Goal: Task Accomplishment & Management: Complete application form

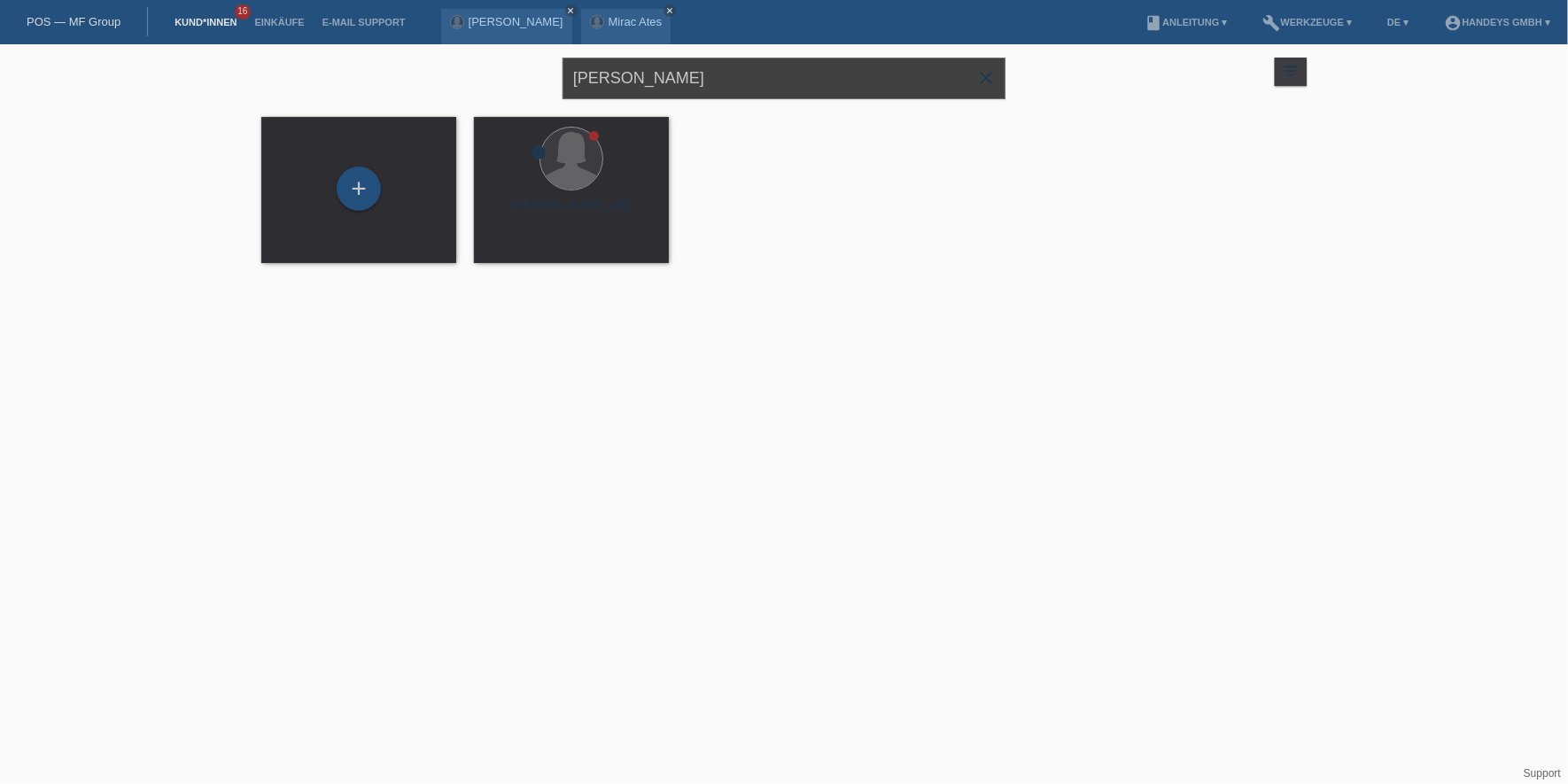
drag, startPoint x: 729, startPoint y: 67, endPoint x: 250, endPoint y: 65, distance: 479.0
click at [250, 65] on div "theresa close filter_list view_module Alle Kund*innen anzeigen star Markierte K…" at bounding box center [784, 165] width 1568 height 241
type input "EDOLIND"
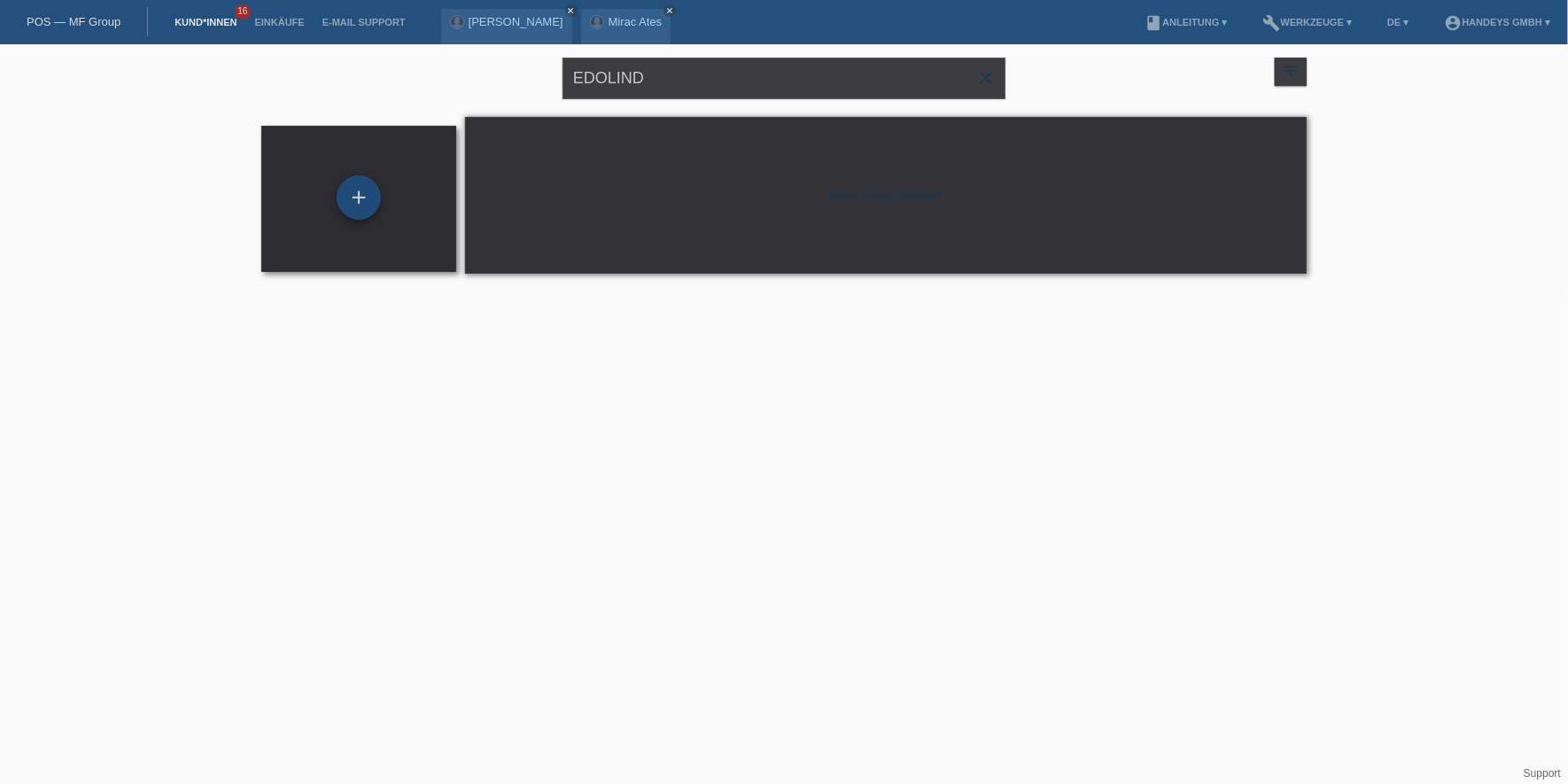
click at [343, 200] on div "+" at bounding box center [359, 197] width 45 height 45
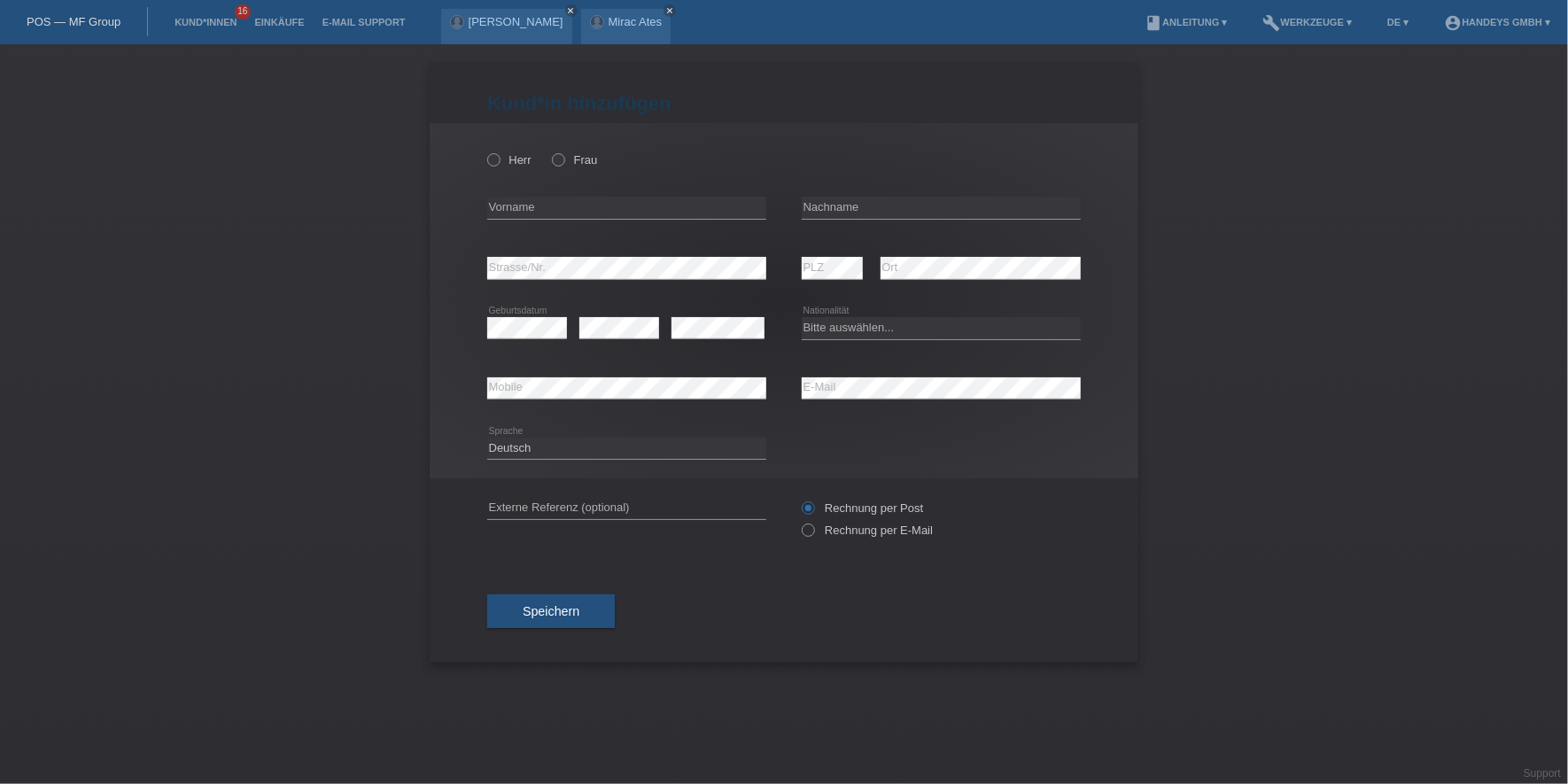
click at [507, 152] on div "Herr Frau" at bounding box center [627, 160] width 279 height 37
click at [506, 159] on label "Herr" at bounding box center [509, 160] width 45 height 14
click at [499, 159] on input "Herr" at bounding box center [493, 159] width 12 height 12
radio input "true"
click at [532, 202] on input "text" at bounding box center [627, 208] width 279 height 22
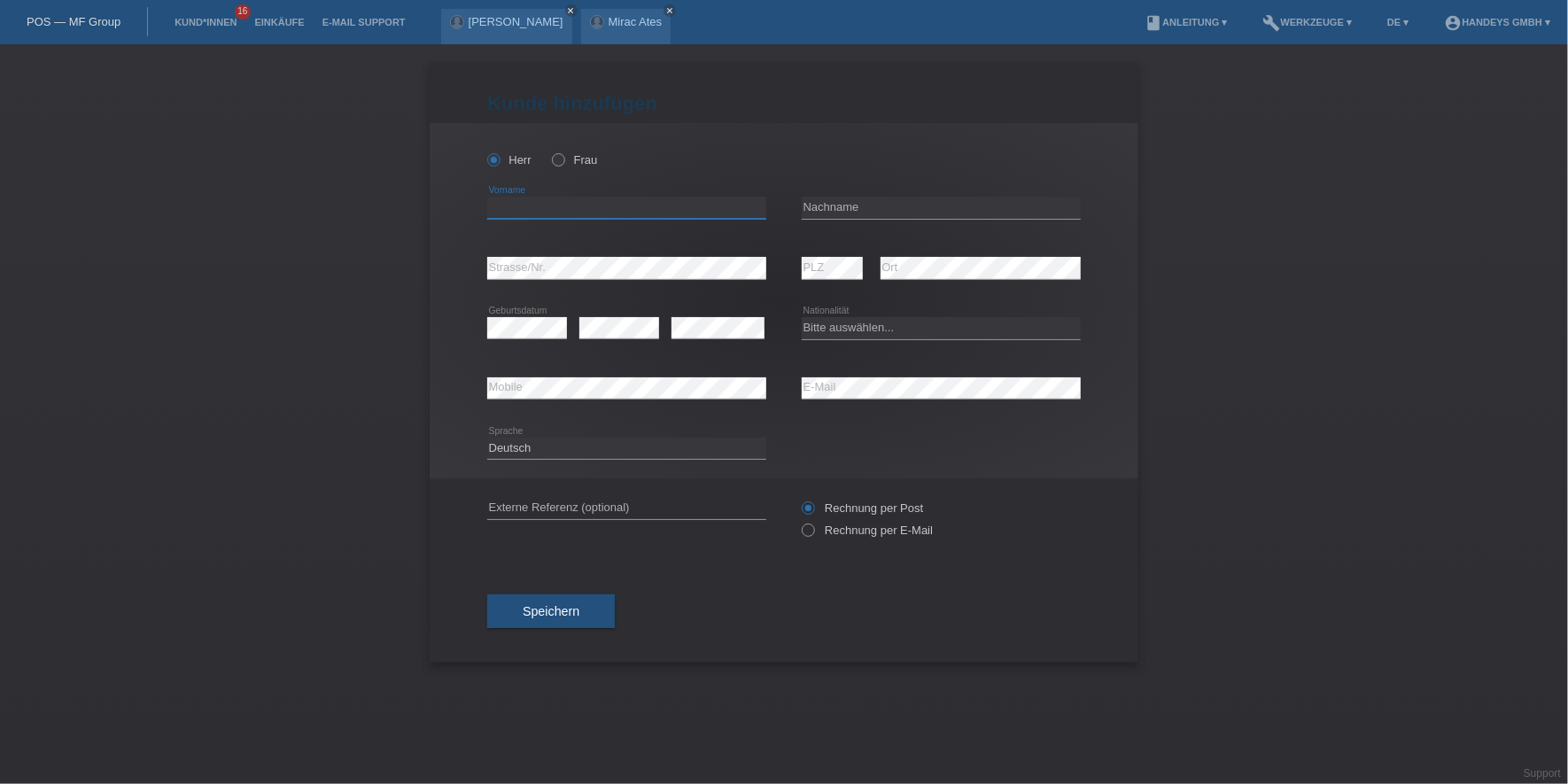
click at [631, 206] on input "text" at bounding box center [627, 208] width 279 height 22
paste input "Edolind"
type input "Edolind"
click at [864, 214] on input "text" at bounding box center [942, 208] width 279 height 22
paste input "Pajazitaj"
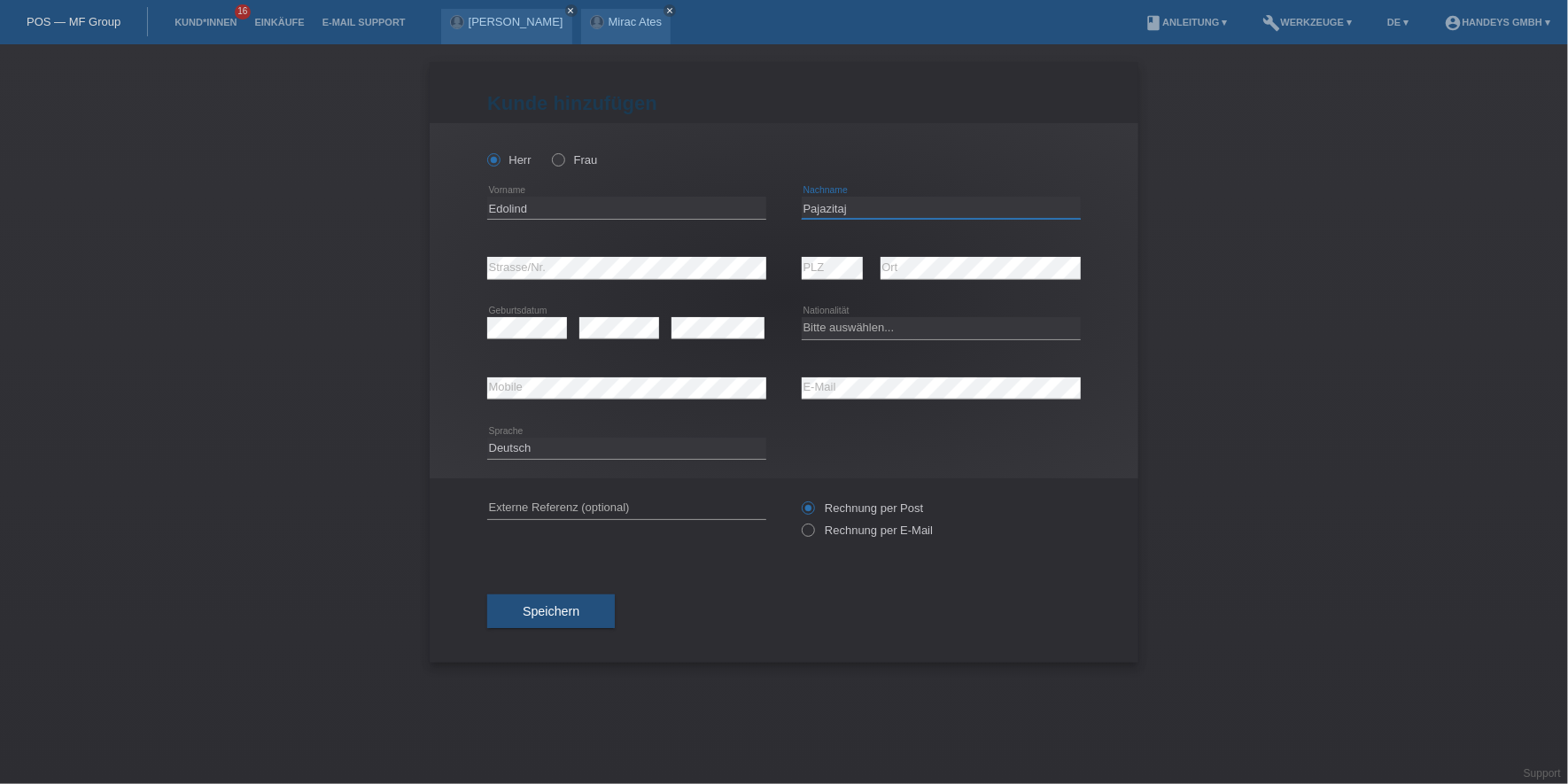
type input "Pajazitaj"
click at [622, 256] on div "error Strasse/Nr." at bounding box center [627, 268] width 279 height 60
click at [637, 340] on div "error" at bounding box center [619, 329] width 79 height 60
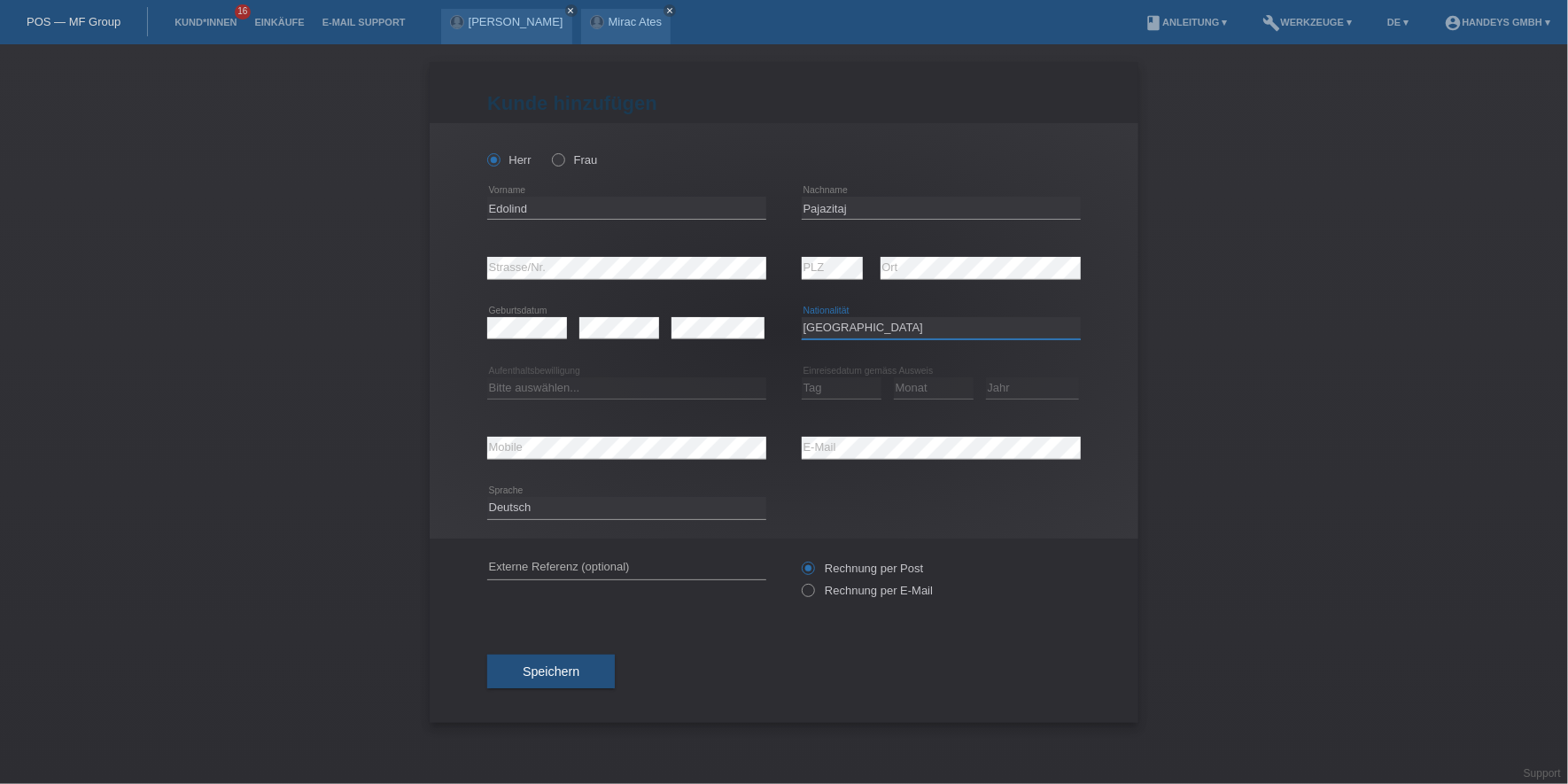
select select "XK"
click at [643, 434] on div "error Mobile" at bounding box center [627, 448] width 279 height 60
click at [589, 570] on input "text" at bounding box center [627, 569] width 279 height 22
type input "DERYA"
click at [601, 392] on select "Bitte auswählen... C B B - Flüchtlingsstatus Andere" at bounding box center [627, 388] width 279 height 21
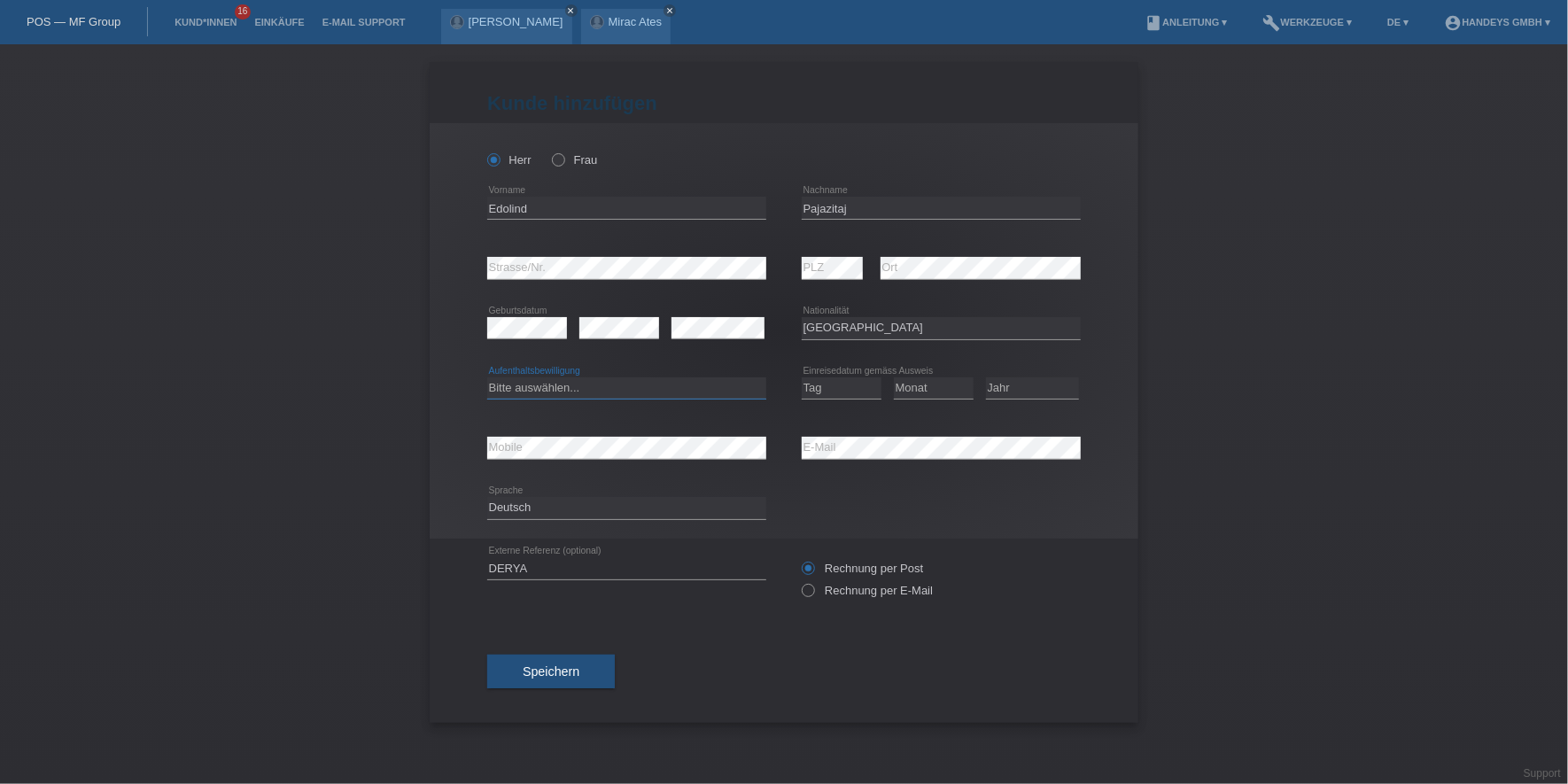
select select "C"
click at [487, 378] on select "Bitte auswählen... C B B - Flüchtlingsstatus Andere" at bounding box center [627, 388] width 279 height 21
click at [826, 388] on select "Tag 01 02 03 04 05 06 07 08 09 10 11" at bounding box center [841, 388] width 79 height 21
select select "03"
click at [802, 378] on select "Tag 01 02 03 04 05 06 07 08 09 10 11" at bounding box center [841, 388] width 79 height 21
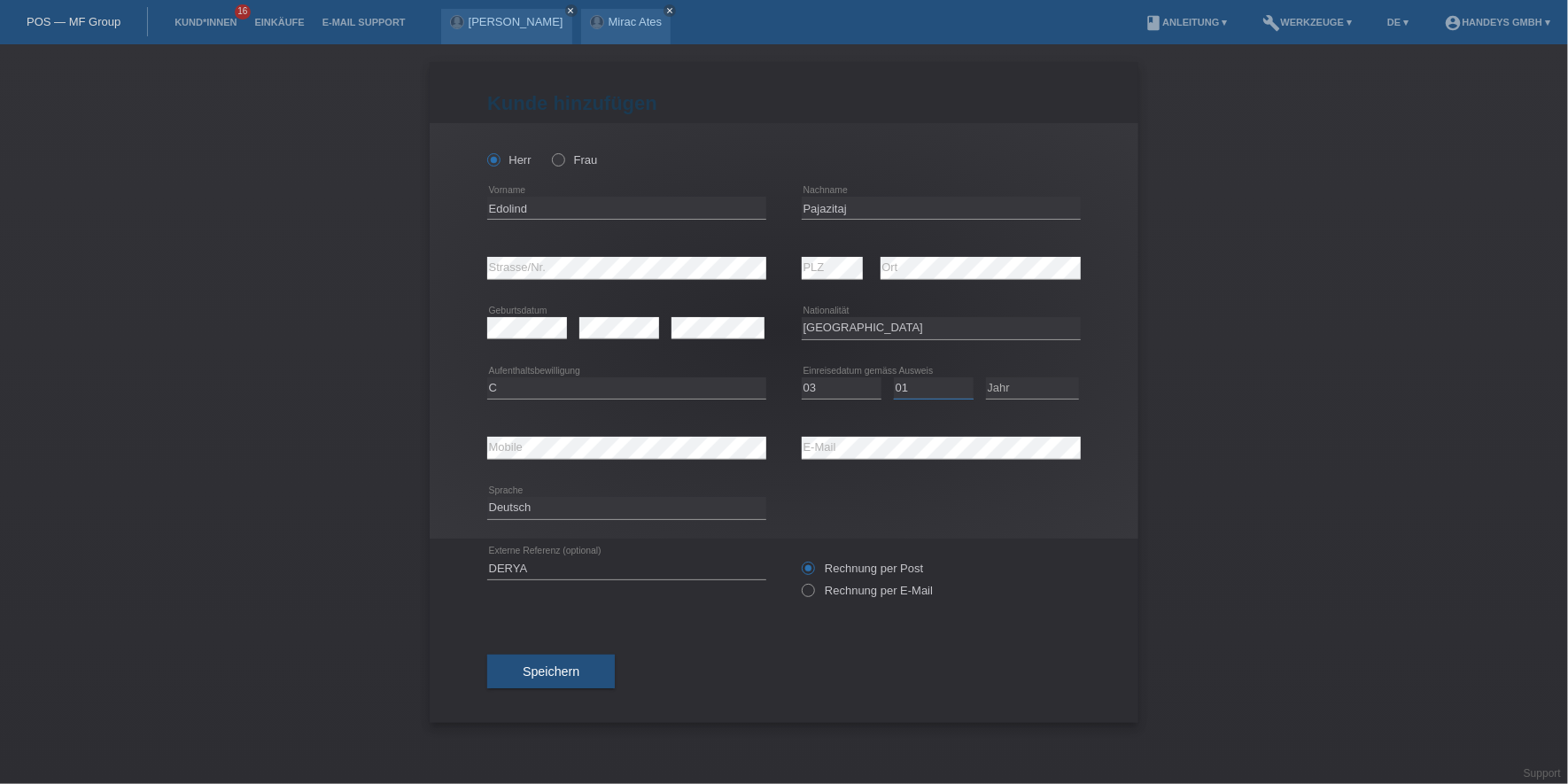
select select "07"
select select "1996"
click at [560, 676] on span "Speichern" at bounding box center [551, 672] width 57 height 15
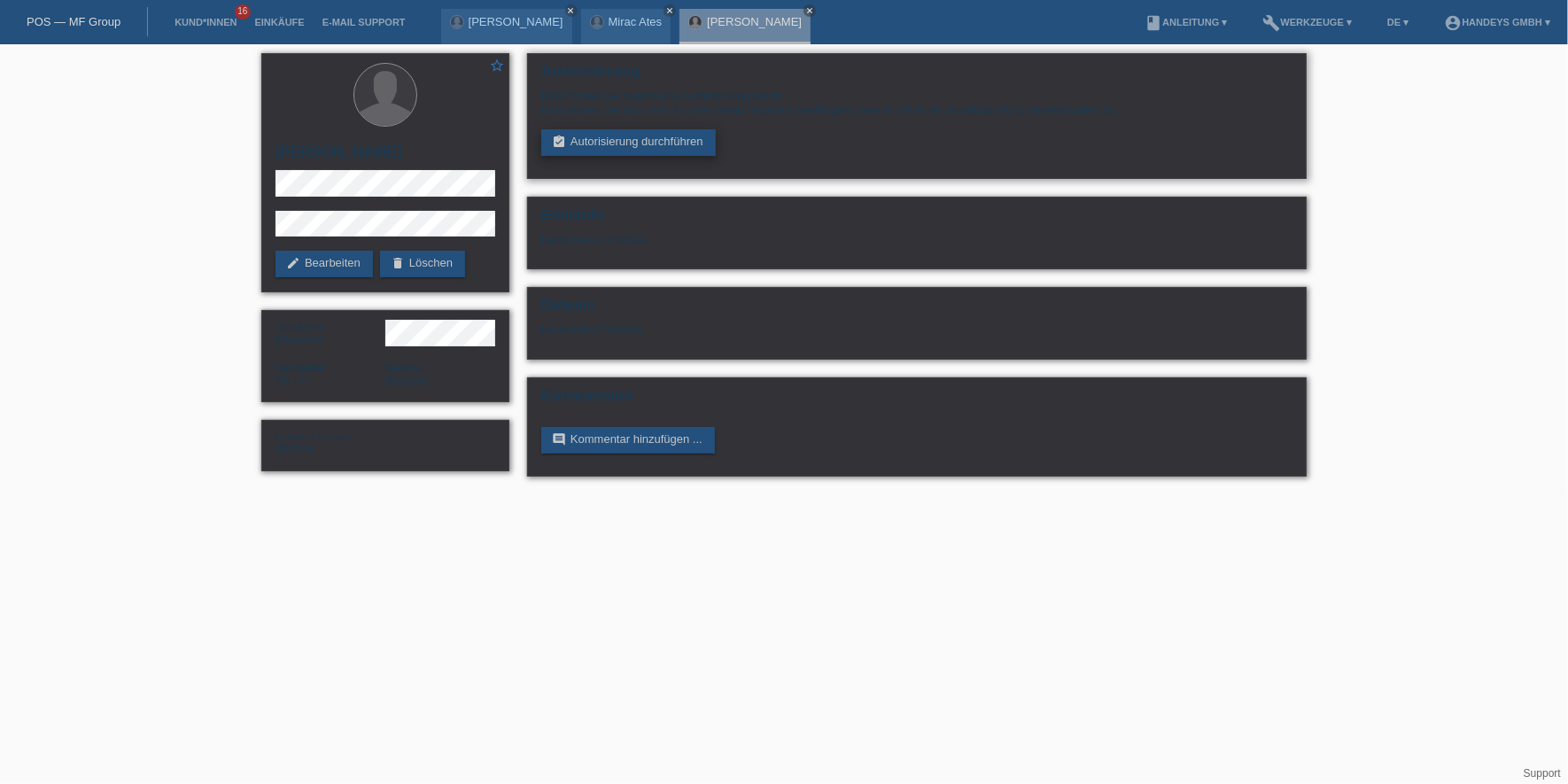
click at [578, 132] on link "assignment_turned_in Autorisierung durchführen" at bounding box center [628, 142] width 174 height 26
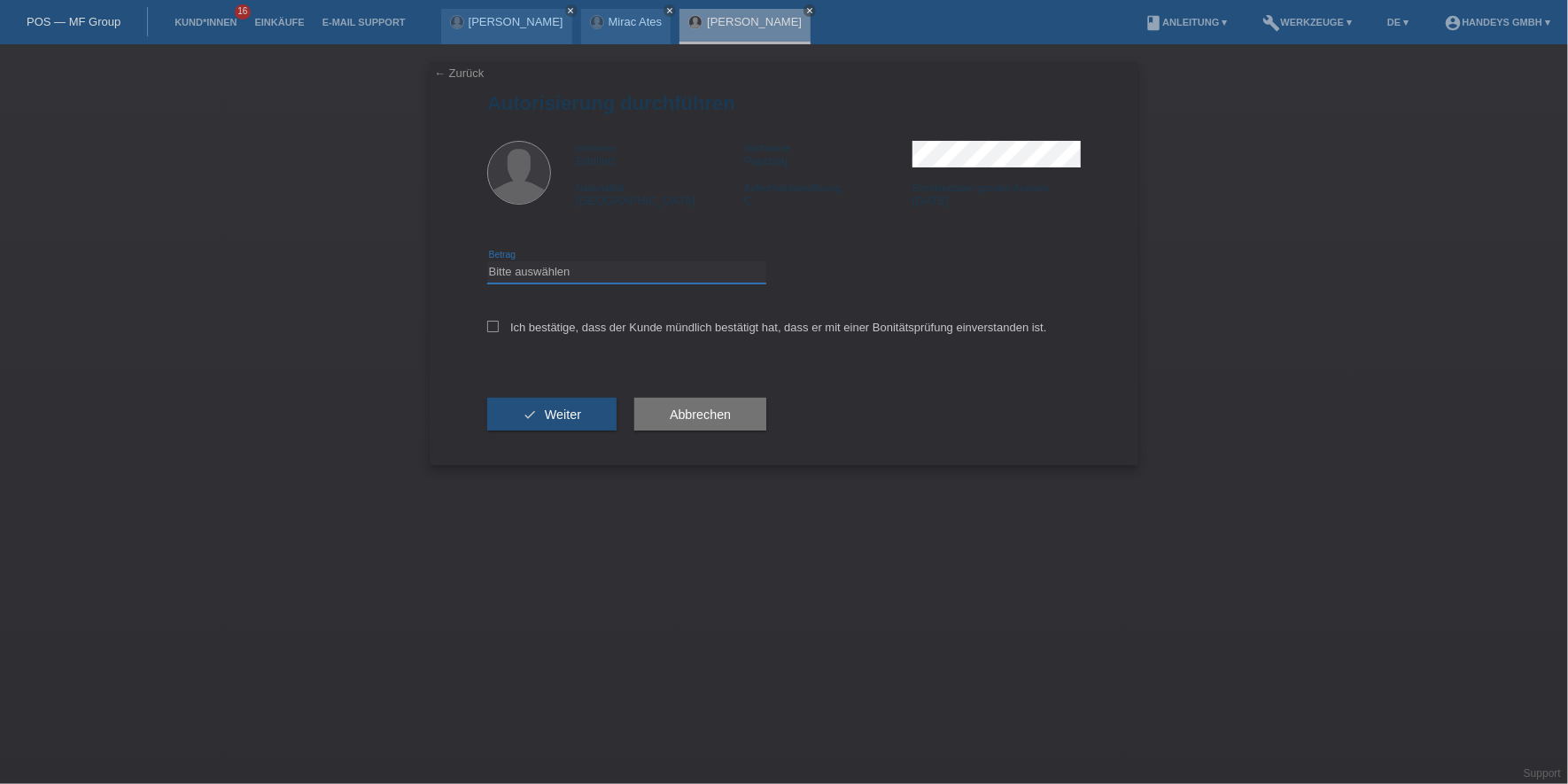
click at [547, 266] on select "Bitte auswählen CHF 1.00 - CHF 499.00 CHF 500.00 - CHF 1'999.00 CHF 2'000.00 - …" at bounding box center [627, 271] width 279 height 21
select select "3"
click at [487, 261] on select "Bitte auswählen CHF 1.00 - CHF 499.00 CHF 500.00 - CHF 1'999.00 CHF 2'000.00 - …" at bounding box center [627, 271] width 279 height 21
click at [559, 318] on div "Ich bestätige, dass der Kunde mündlich bestätigt hat, dass er mit einer Bonität…" at bounding box center [784, 333] width 593 height 60
click at [560, 321] on label "Ich bestätige, dass der Kunde mündlich bestätigt hat, dass er mit einer Bonität…" at bounding box center [768, 327] width 560 height 14
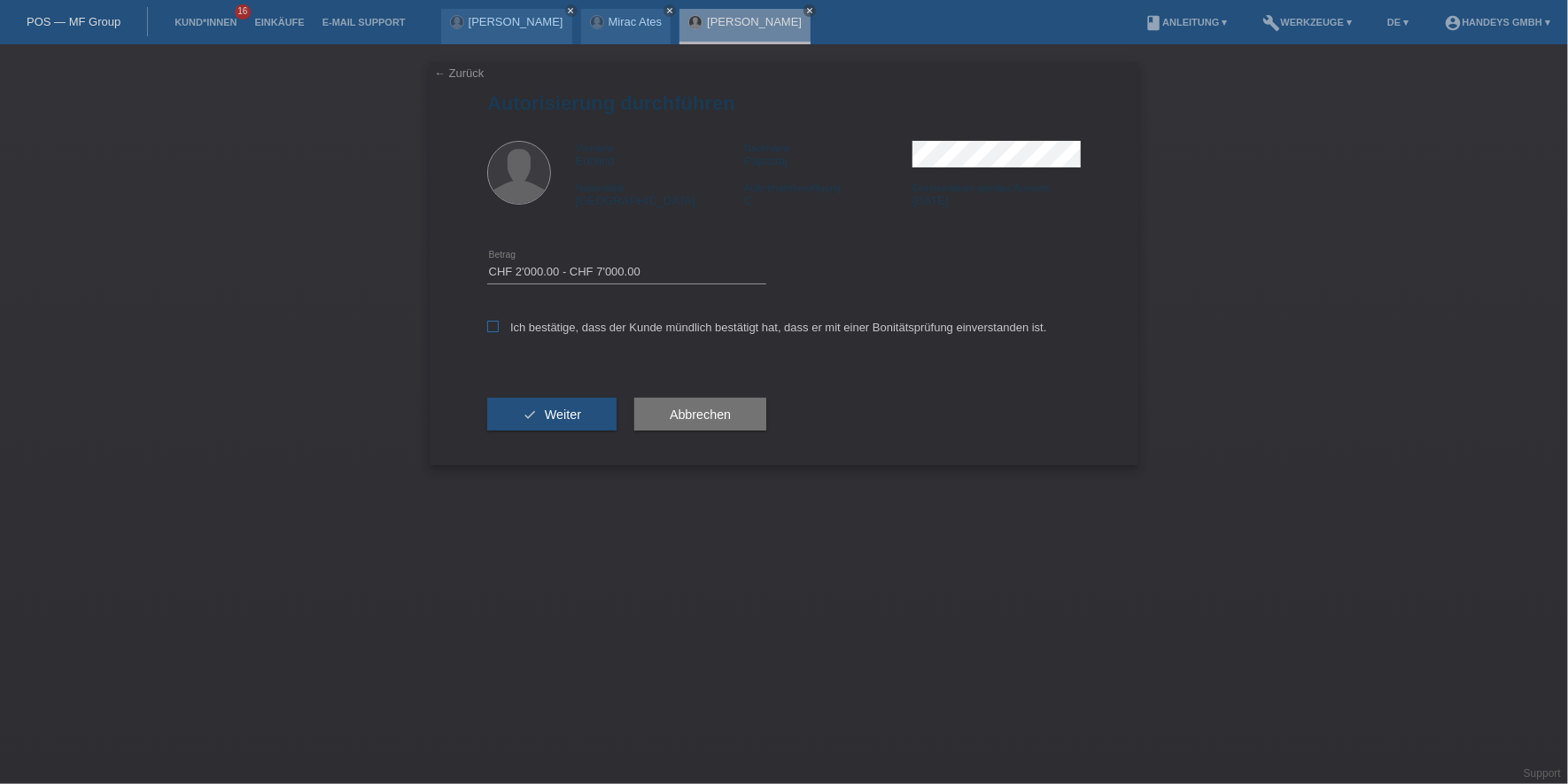
click at [499, 321] on input "Ich bestätige, dass der Kunde mündlich bestätigt hat, dass er mit einer Bonität…" at bounding box center [493, 326] width 12 height 12
checkbox input "true"
click at [543, 414] on button "check Weiter" at bounding box center [552, 414] width 130 height 34
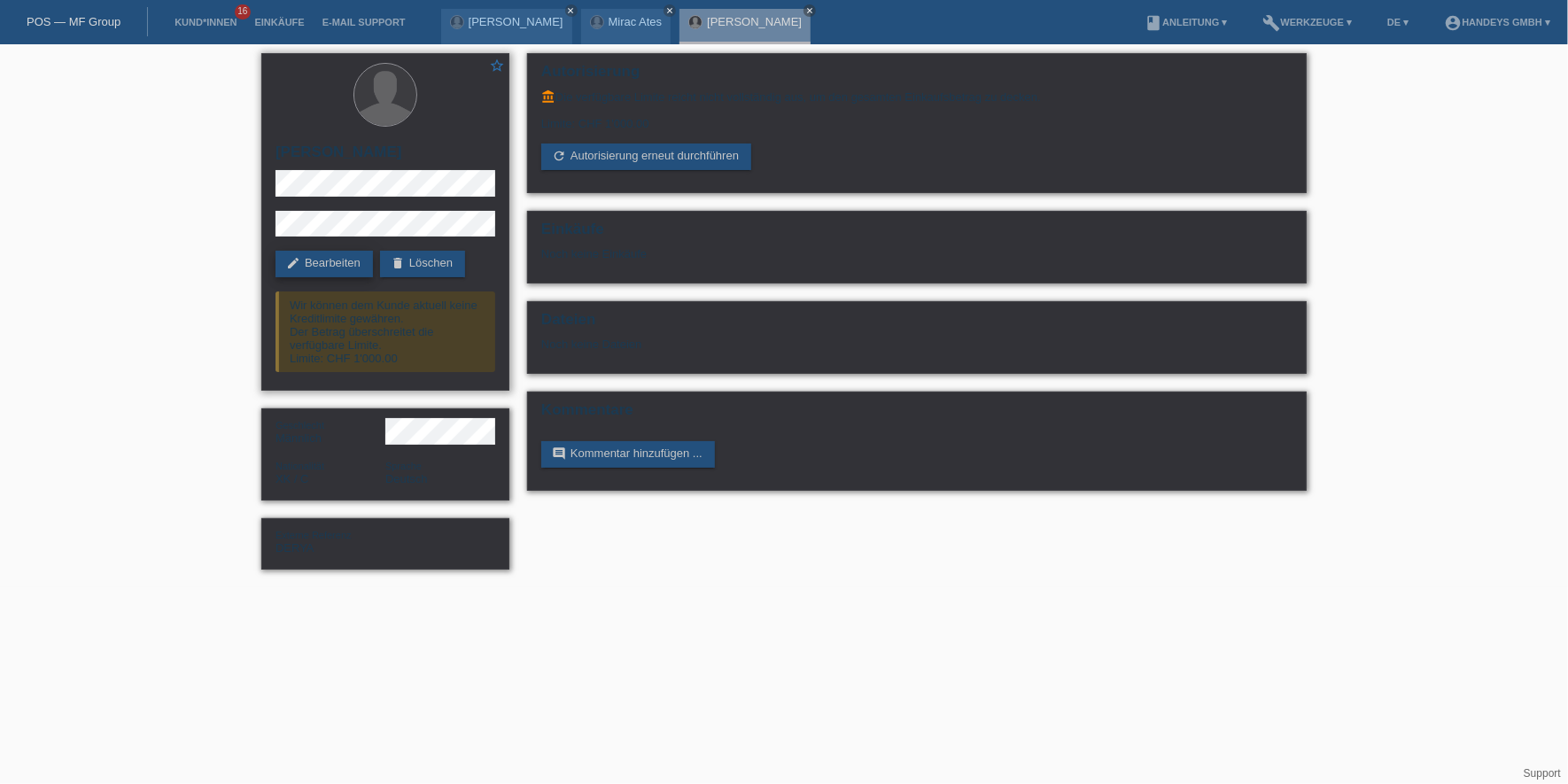
click at [342, 261] on link "edit Bearbeiten" at bounding box center [324, 264] width 98 height 26
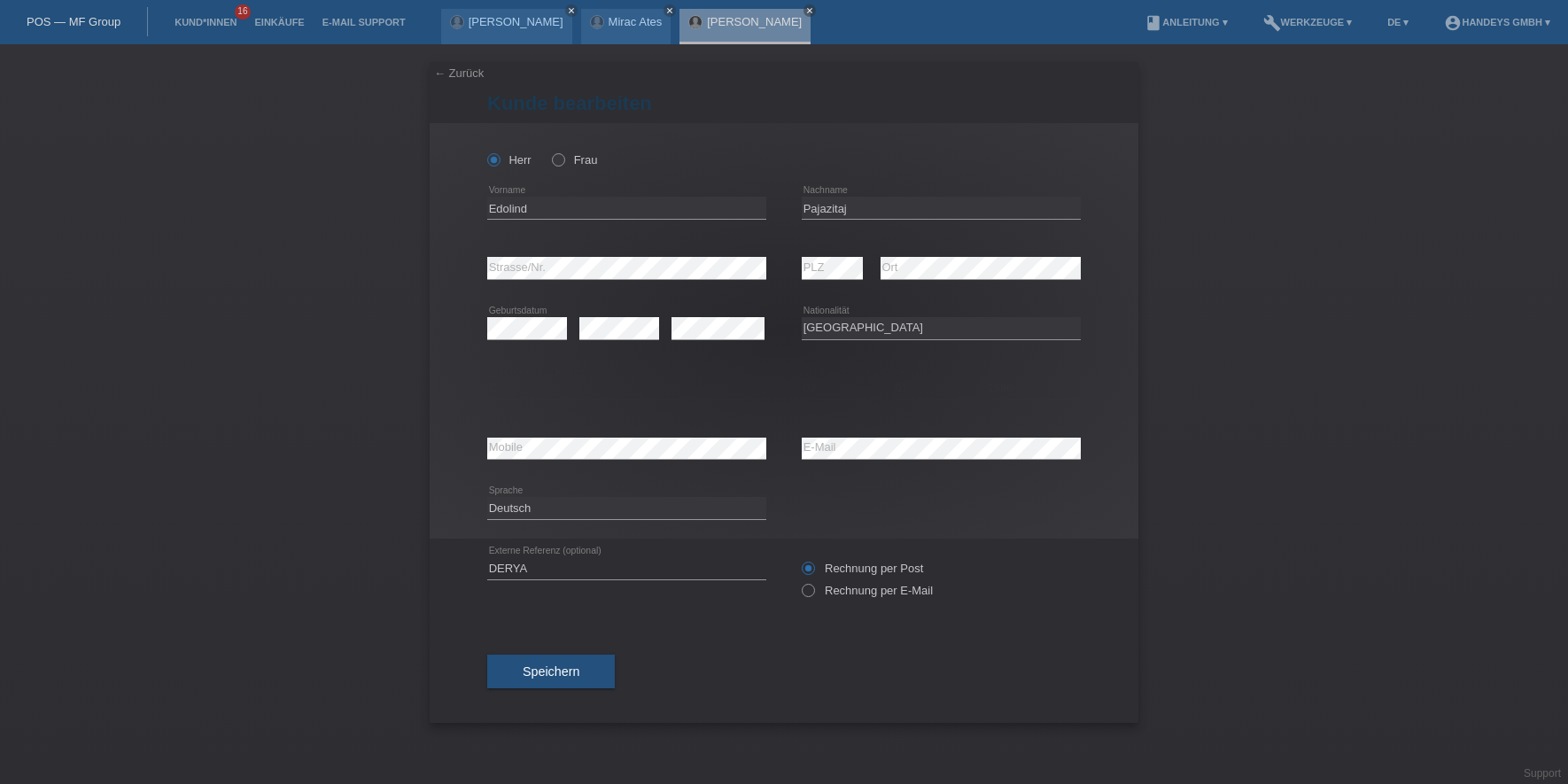
select select "XK"
select select "C"
select select "03"
select select "07"
select select "1996"
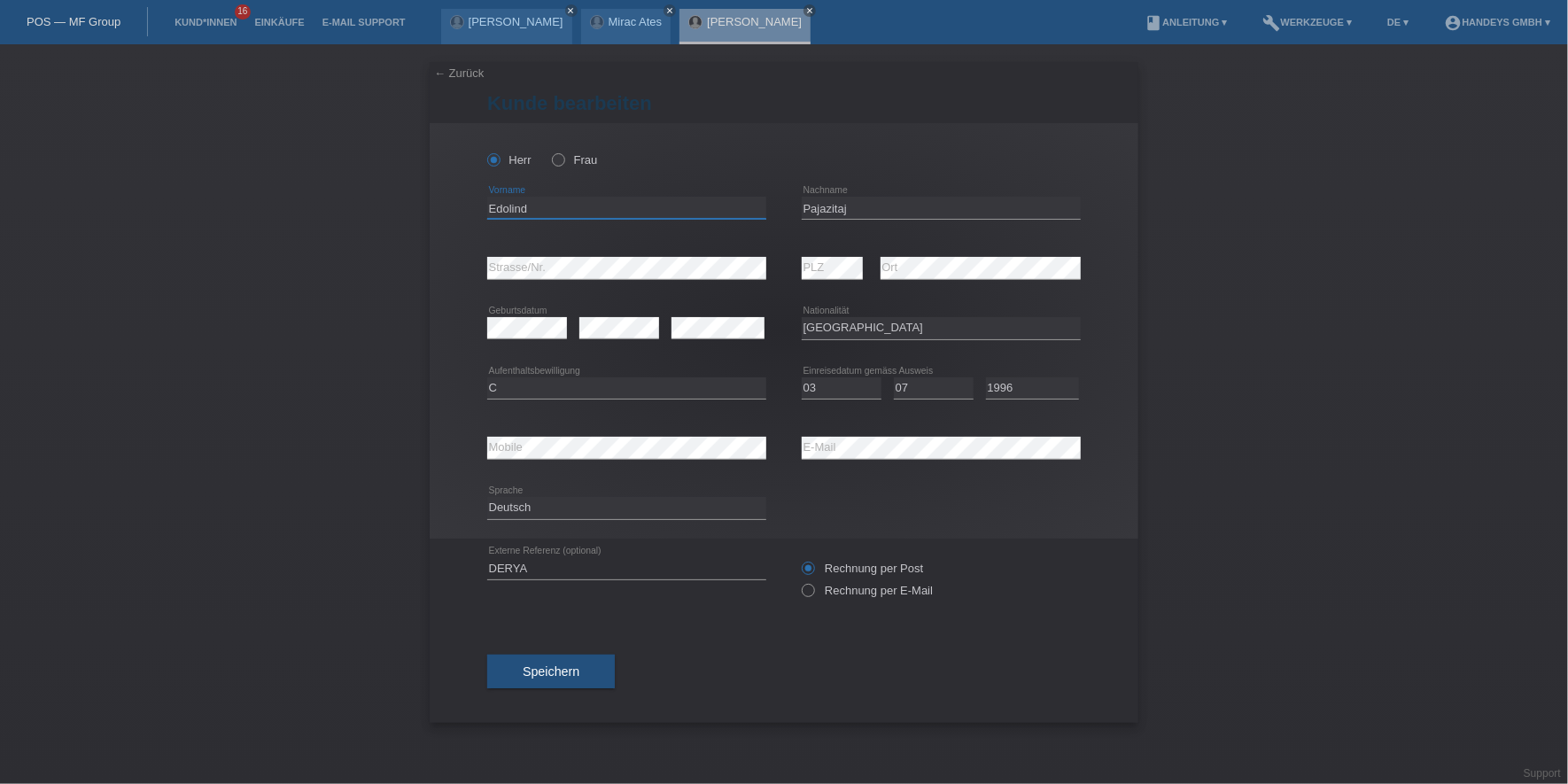
click at [523, 212] on input "Edolind" at bounding box center [627, 208] width 279 height 22
click at [528, 208] on input "Edolind" at bounding box center [627, 208] width 279 height 22
click at [517, 208] on input "Edolind" at bounding box center [627, 208] width 279 height 22
click at [849, 208] on input "Pajazitaj" at bounding box center [942, 208] width 279 height 22
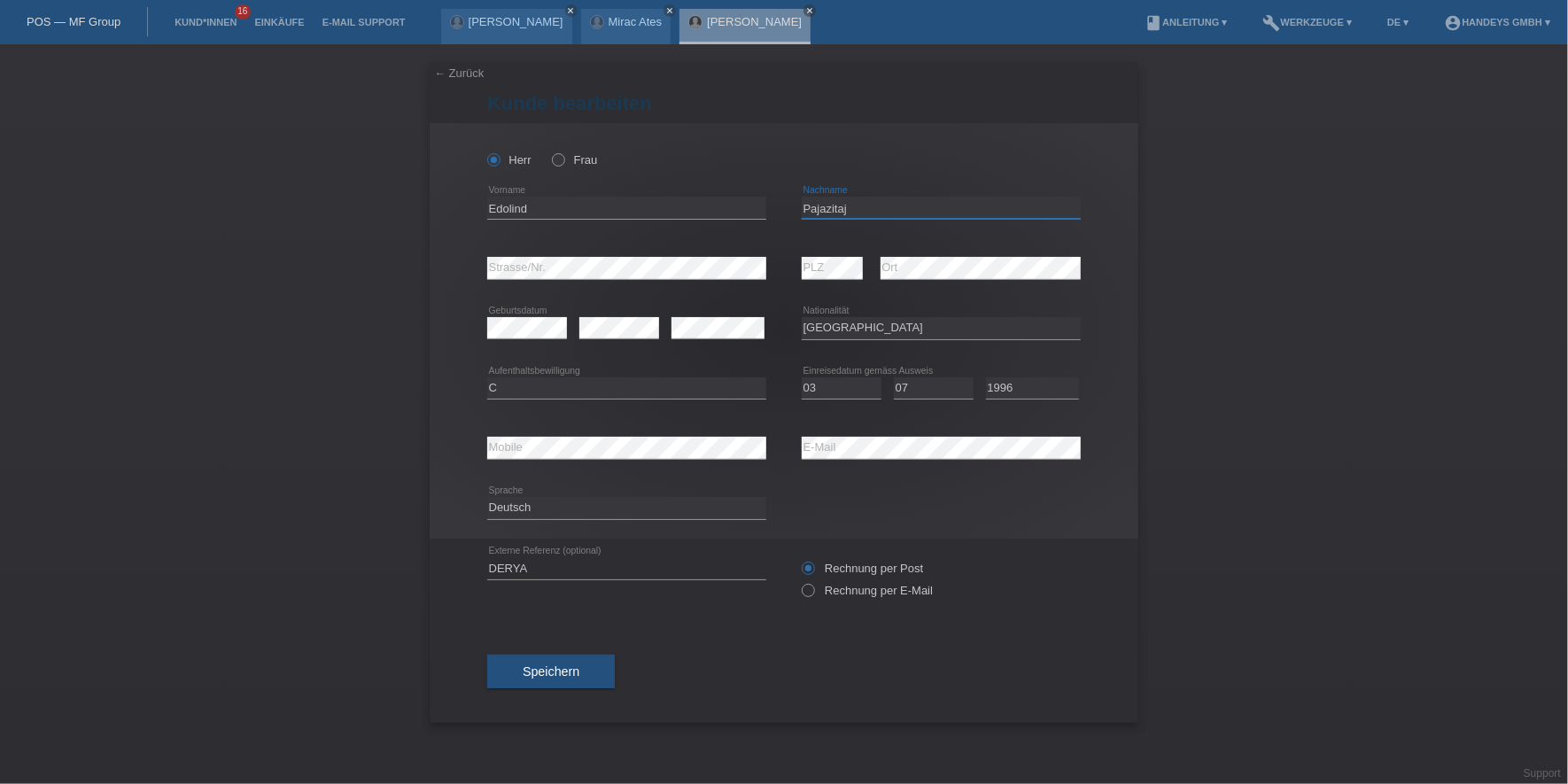
click at [849, 208] on input "Pajazitaj" at bounding box center [942, 208] width 279 height 22
click at [516, 210] on input "Edolind" at bounding box center [627, 208] width 279 height 22
click at [788, 452] on div "error Mobile error E-Mail" at bounding box center [784, 448] width 593 height 60
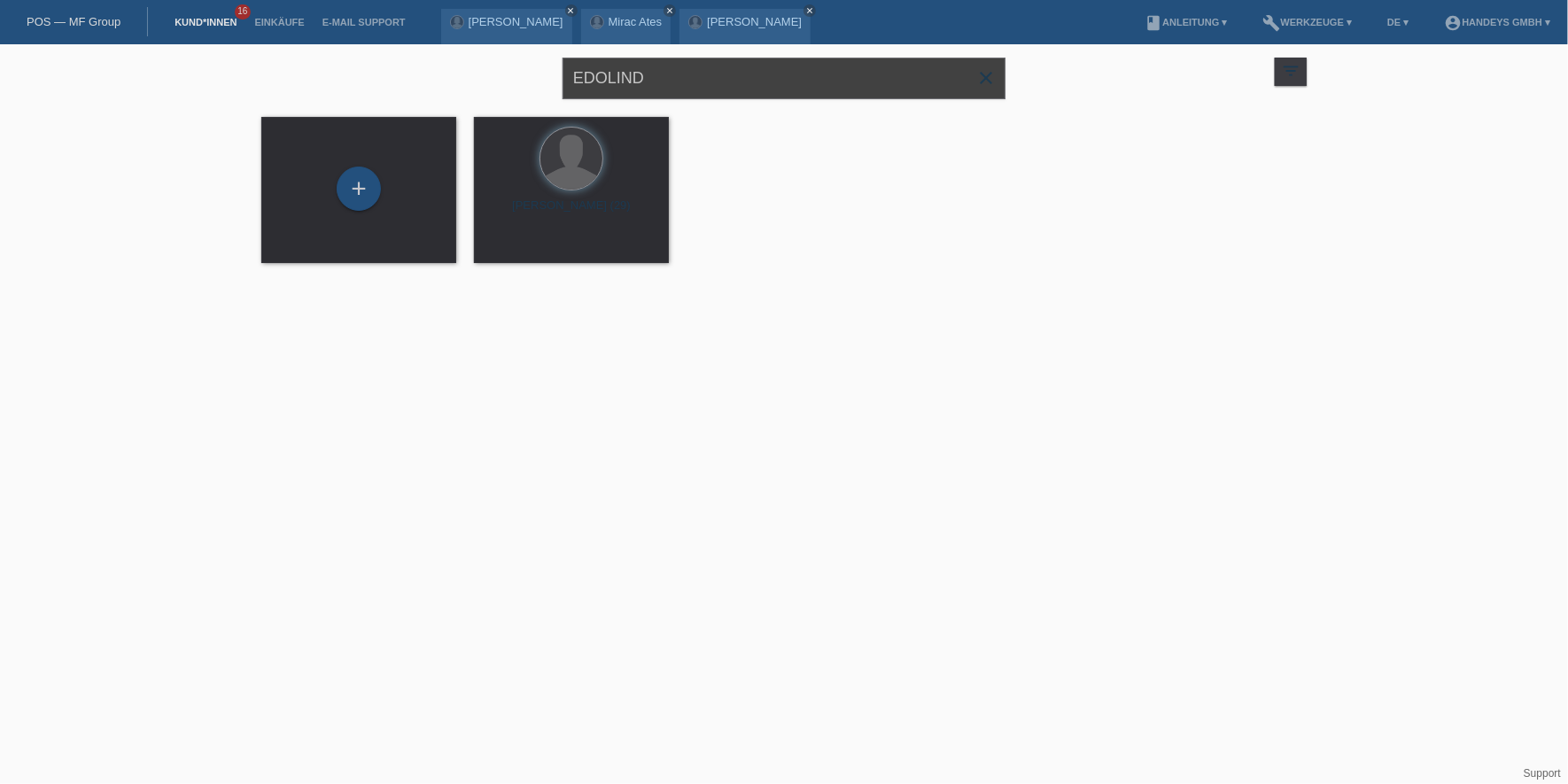
drag, startPoint x: 558, startPoint y: 86, endPoint x: 265, endPoint y: 68, distance: 293.6
click at [265, 68] on div "EDOLIND close filter_list view_module Alle Kund*innen anzeigen star Markierte […" at bounding box center [784, 77] width 1063 height 64
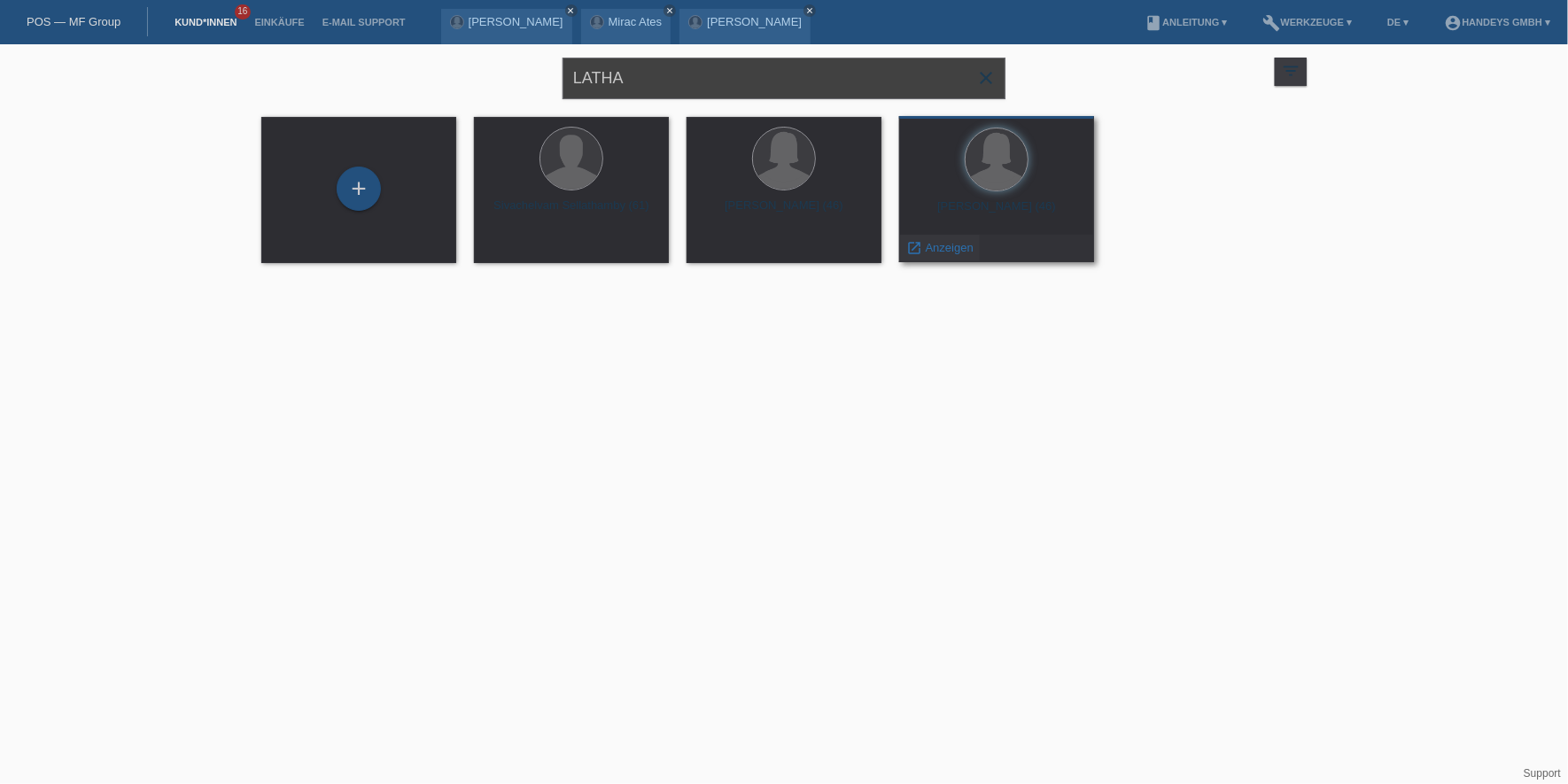
type input "LATHA"
click at [934, 247] on span "Anzeigen" at bounding box center [949, 247] width 47 height 14
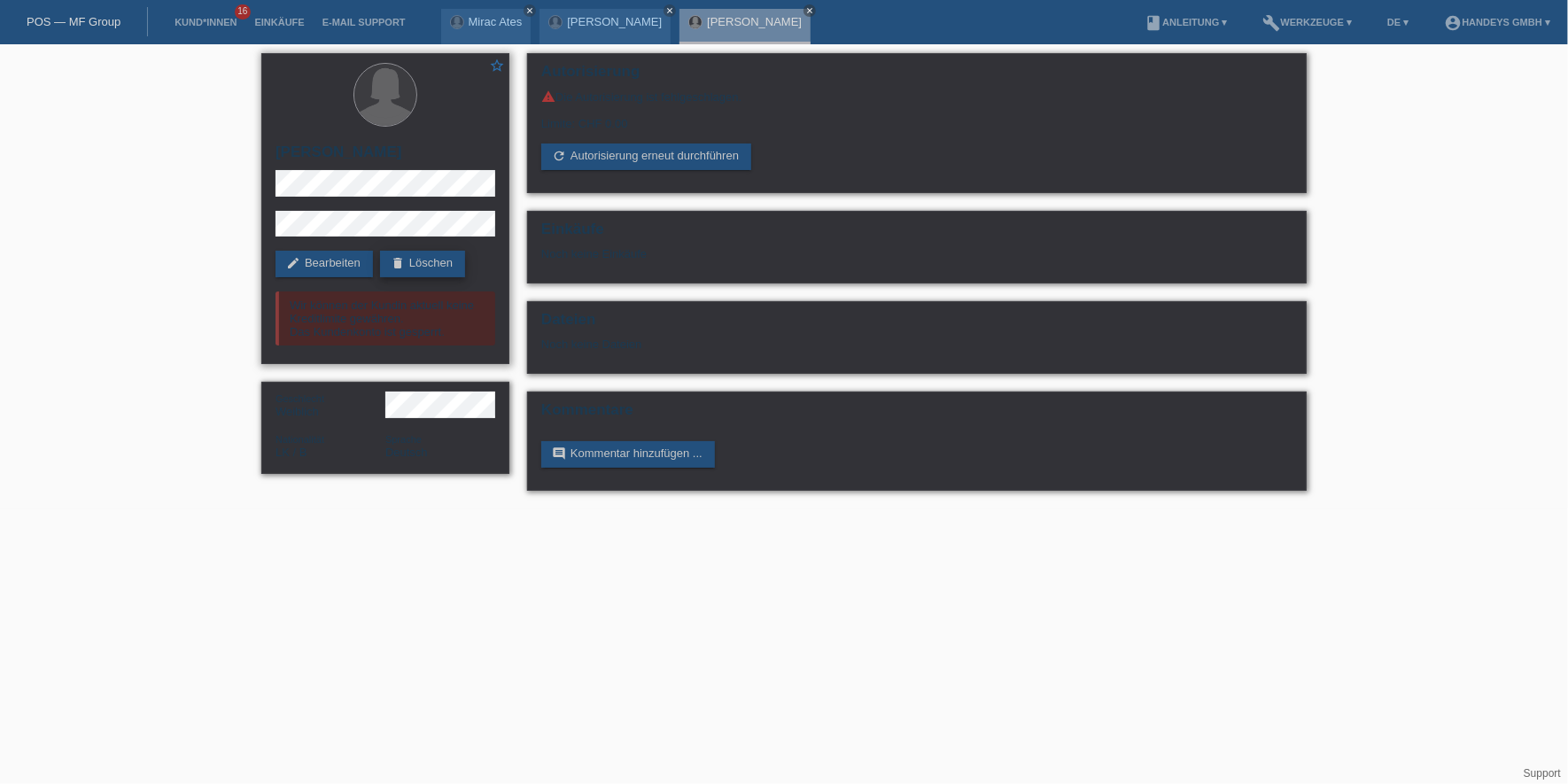
click at [426, 264] on link "delete Löschen" at bounding box center [422, 264] width 85 height 26
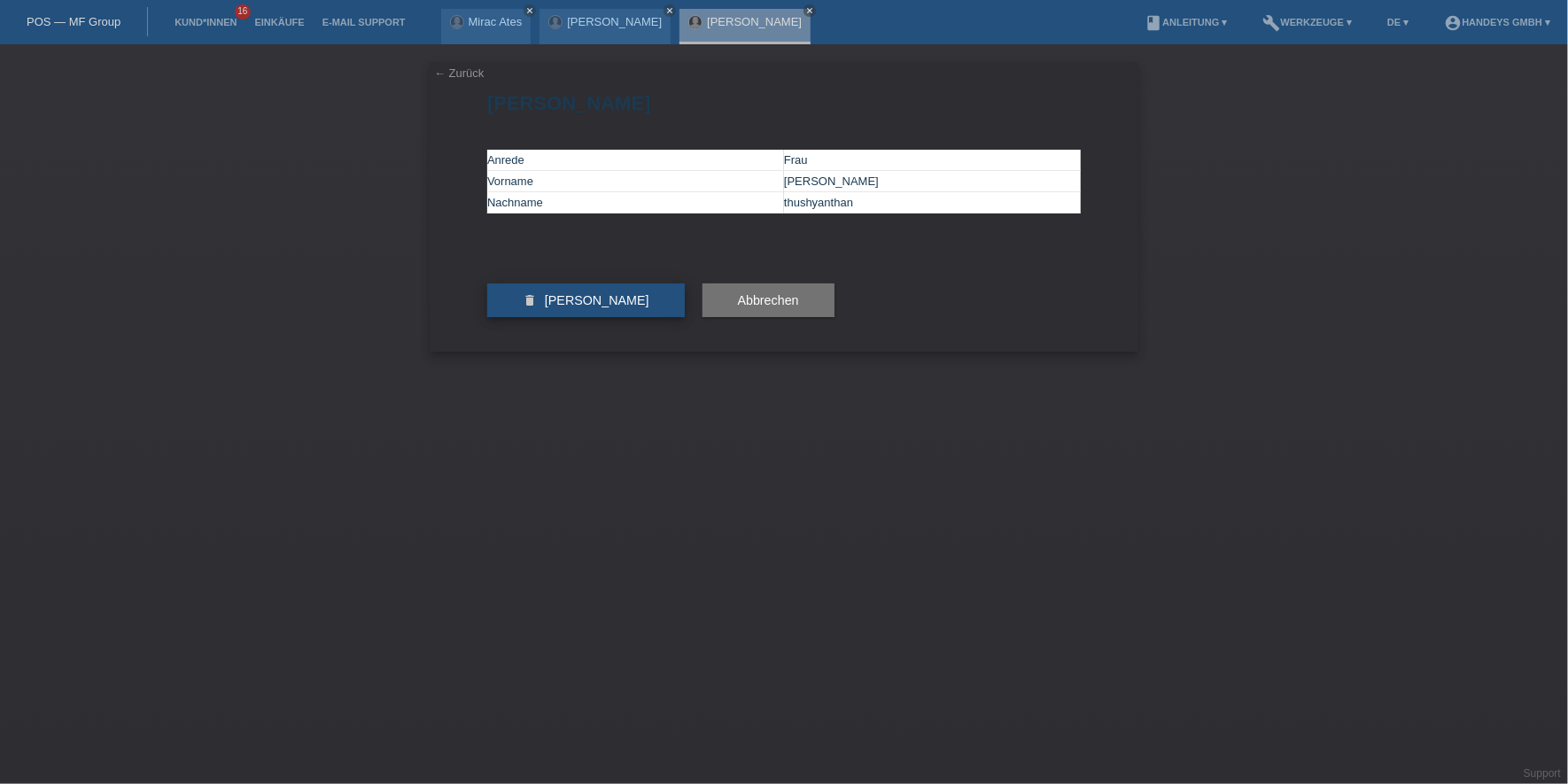
click at [597, 308] on span "[PERSON_NAME]" at bounding box center [597, 300] width 105 height 15
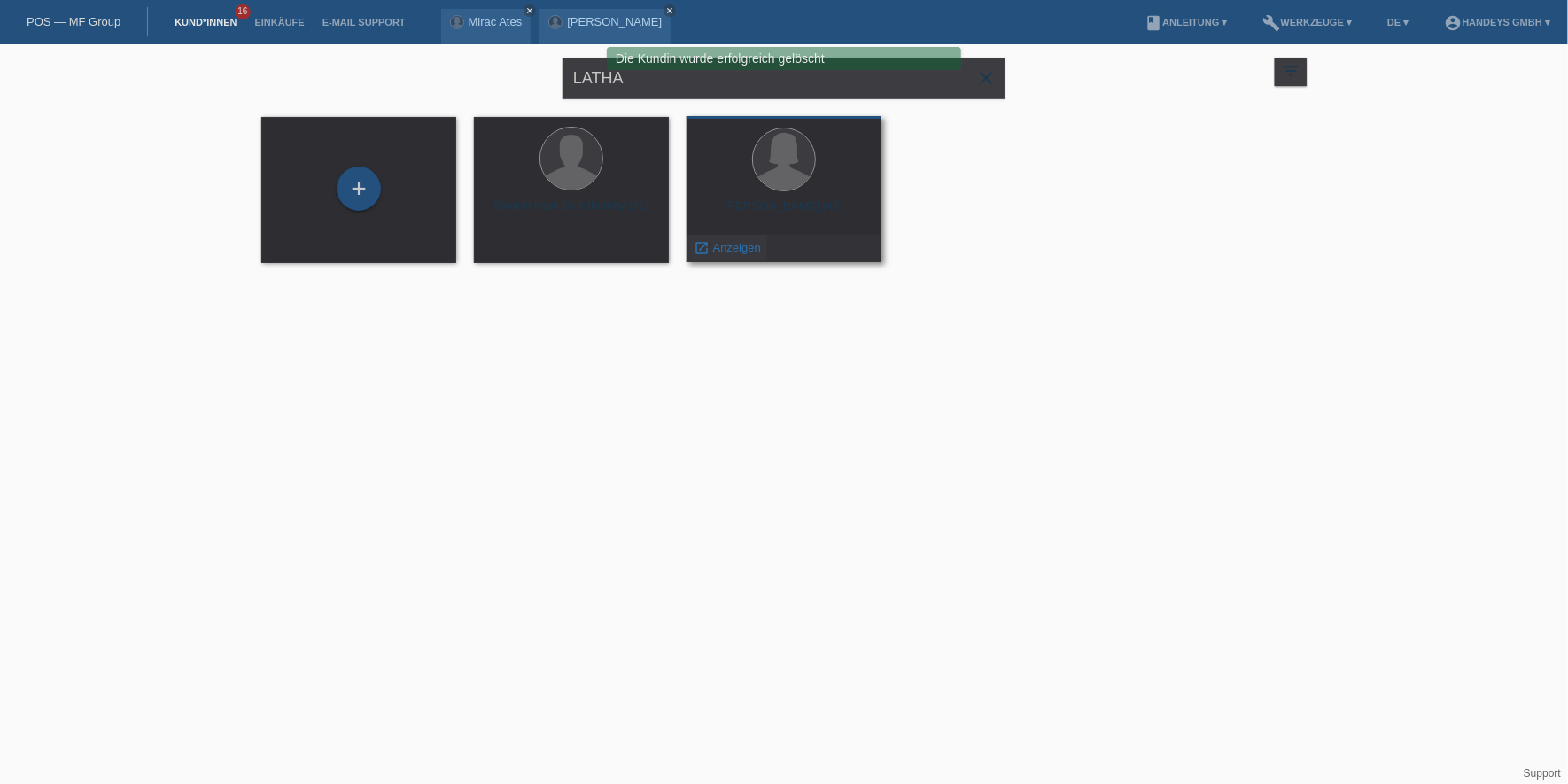
drag, startPoint x: 732, startPoint y: 245, endPoint x: 718, endPoint y: 243, distance: 14.1
click at [732, 245] on span "Anzeigen" at bounding box center [737, 247] width 47 height 14
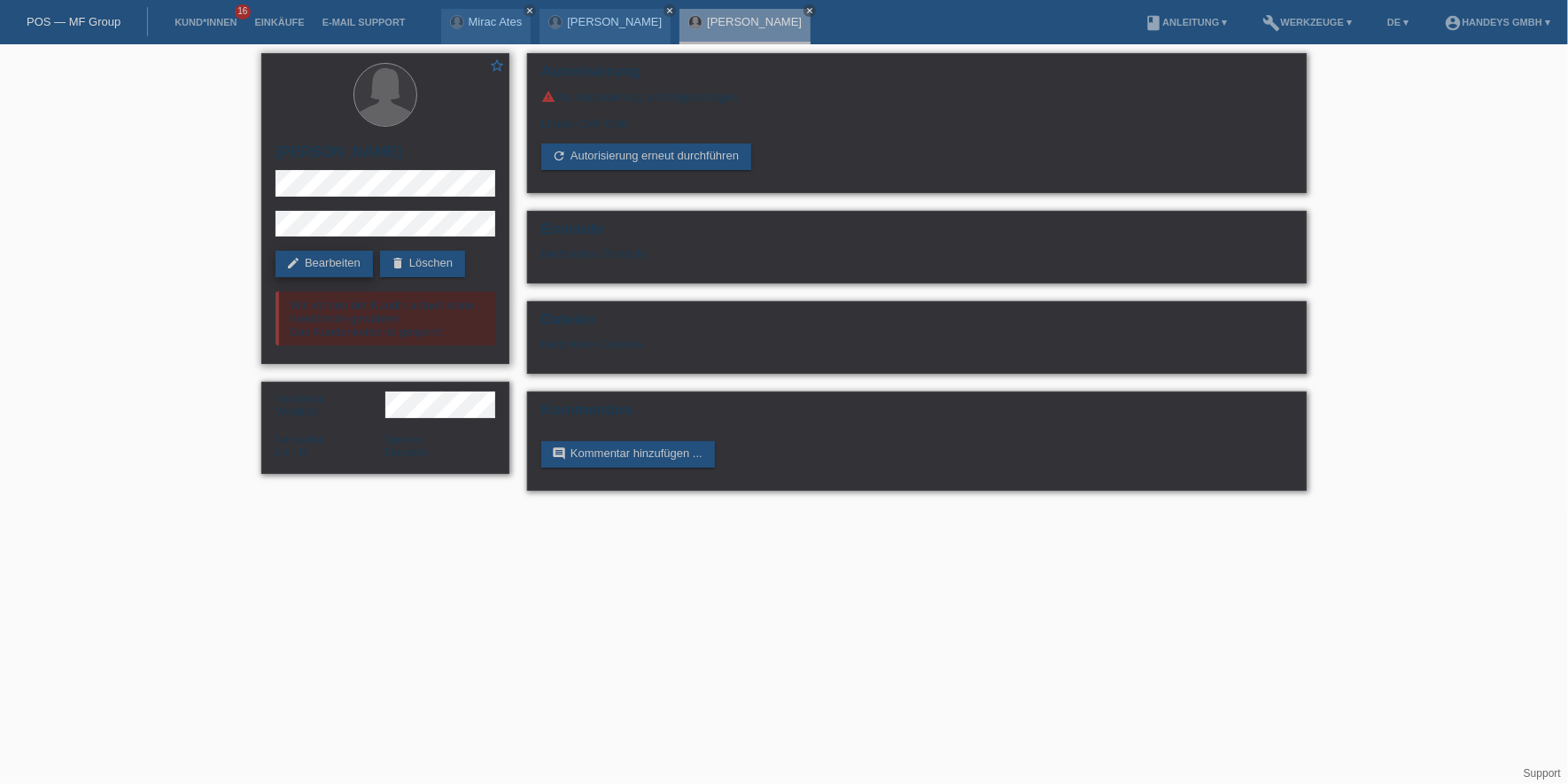
click at [352, 266] on link "edit Bearbeiten" at bounding box center [324, 264] width 98 height 26
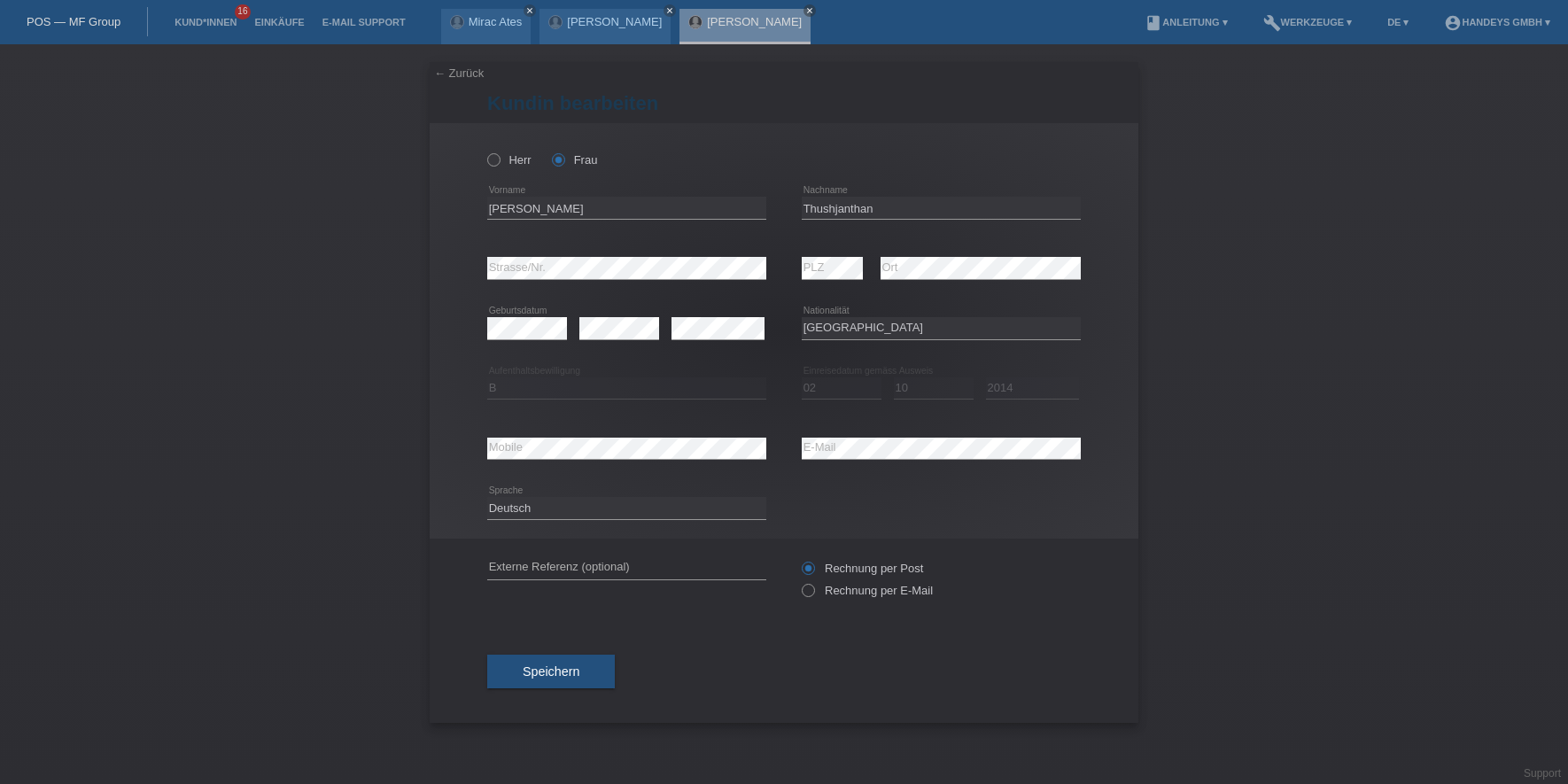
select select "LK"
select select "B"
select select "02"
select select "10"
select select "2014"
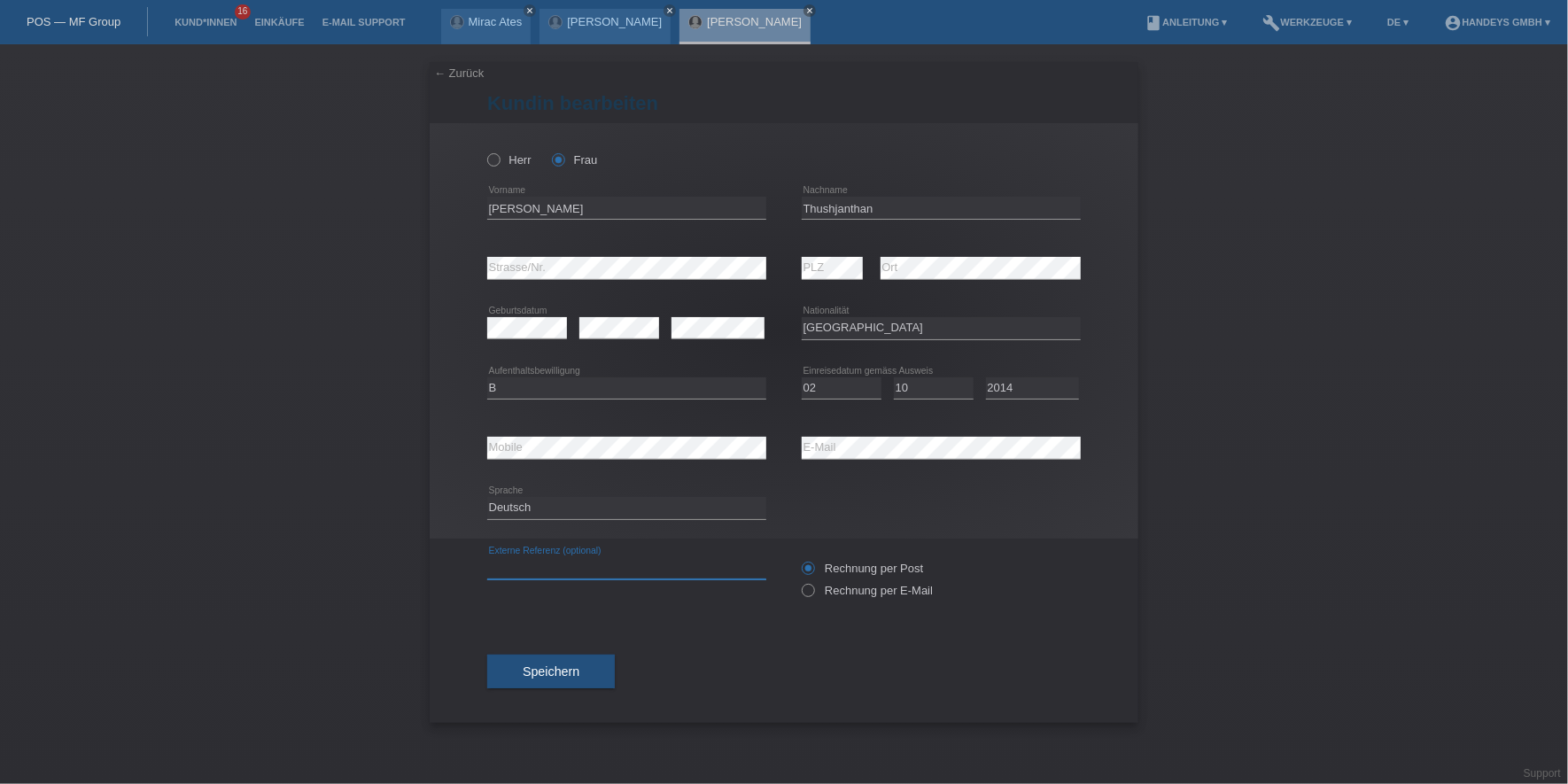
click at [565, 576] on input "text" at bounding box center [627, 569] width 279 height 22
type input "DERYA"
click at [351, 499] on div "← Zurück Kundin bearbeiten Herr Frau Latha error Vorname error" at bounding box center [784, 414] width 1568 height 740
drag, startPoint x: 553, startPoint y: 213, endPoint x: 438, endPoint y: 211, distance: 115.0
click at [438, 211] on div "Herr Frau Latha error Vorname" at bounding box center [784, 330] width 709 height 415
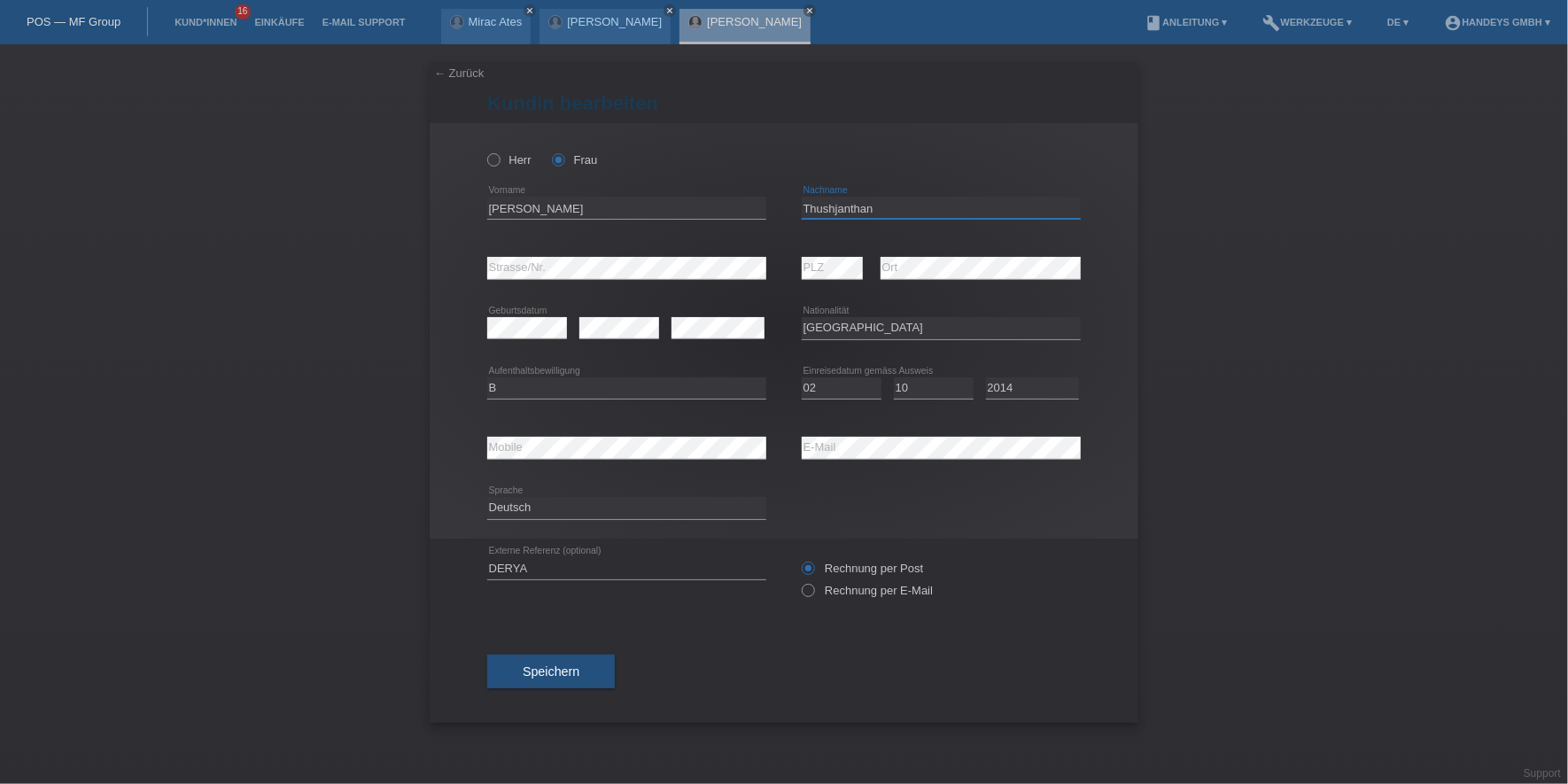
drag, startPoint x: 899, startPoint y: 200, endPoint x: 737, endPoint y: 203, distance: 162.0
click at [737, 203] on div "Latha error Vorname Thushjanthan error Nachname" at bounding box center [784, 208] width 593 height 60
click at [495, 205] on input "Latha" at bounding box center [627, 208] width 279 height 22
click at [857, 209] on input "Thushjanthan" at bounding box center [942, 208] width 279 height 22
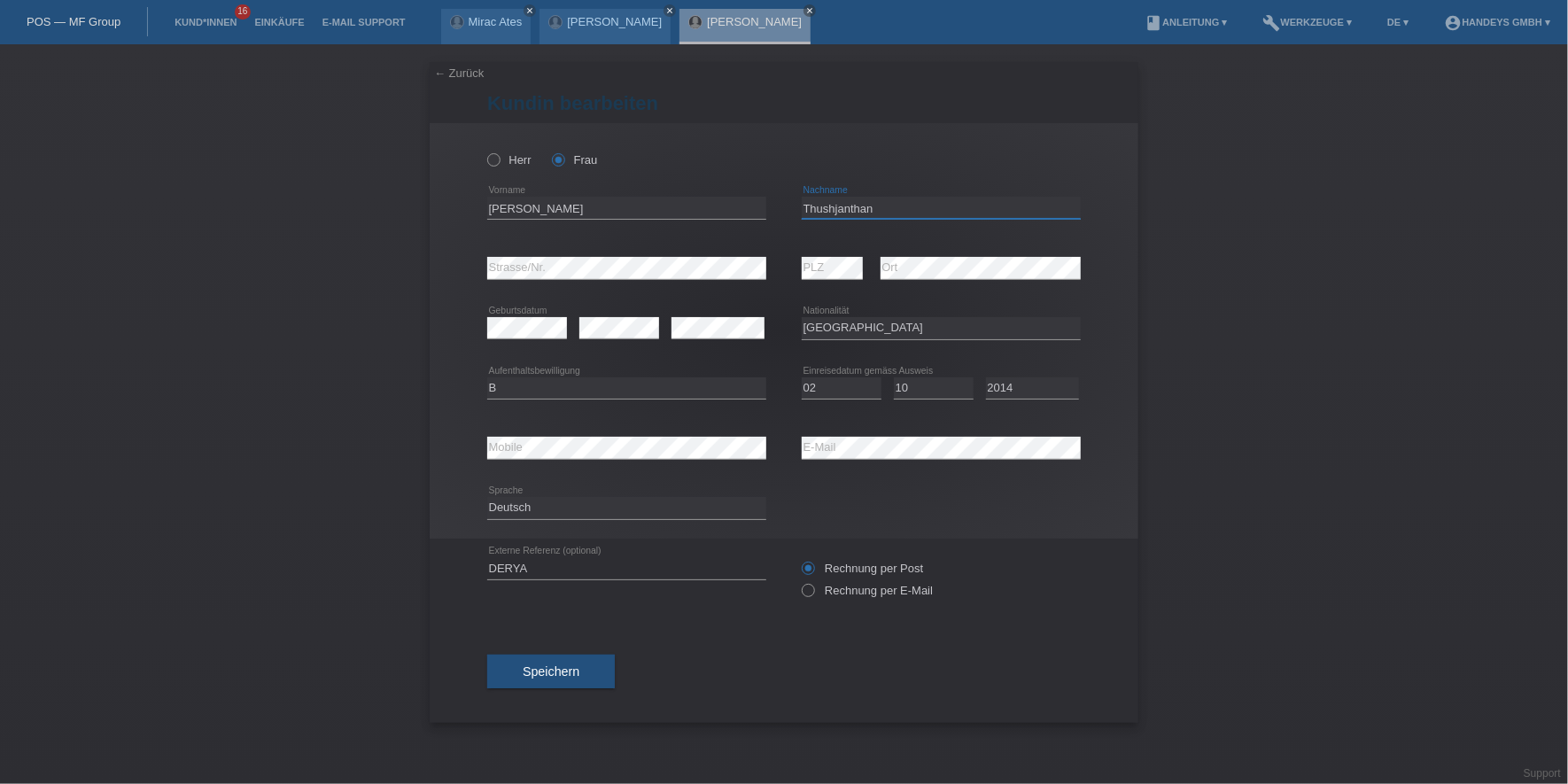
click at [857, 209] on input "Thushjanthan" at bounding box center [942, 208] width 279 height 22
click at [785, 449] on div "error Mobile error E-Mail" at bounding box center [784, 448] width 593 height 60
click at [517, 458] on div "error Mobile" at bounding box center [627, 448] width 279 height 23
